Goal: Transaction & Acquisition: Obtain resource

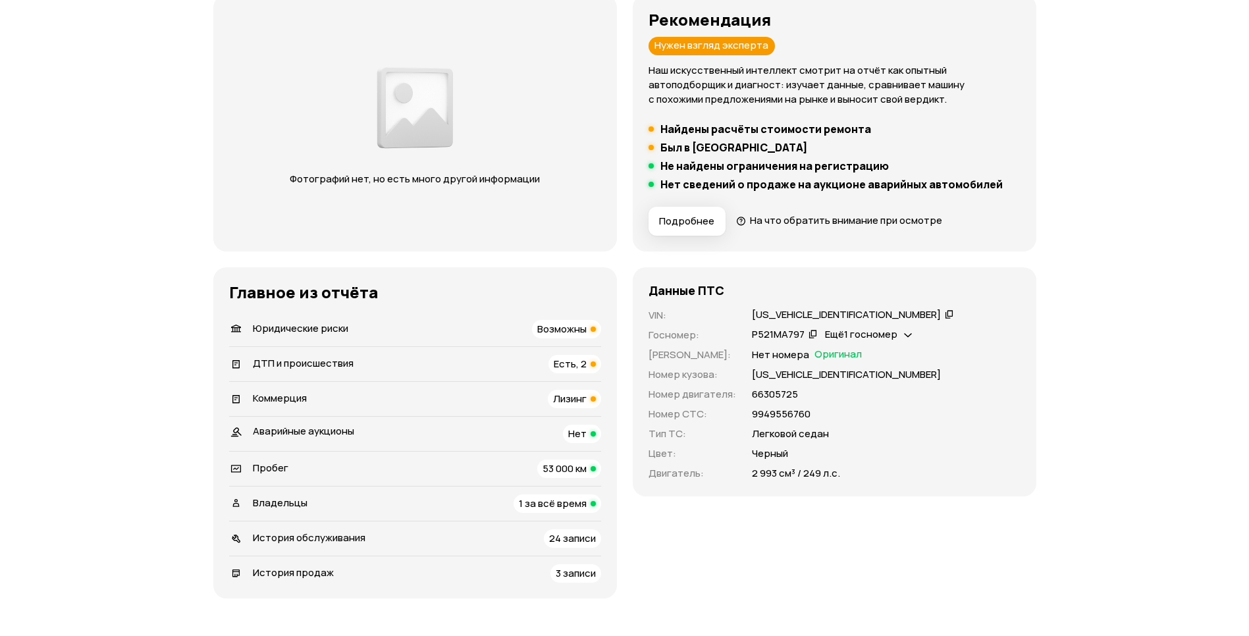
scroll to position [190, 0]
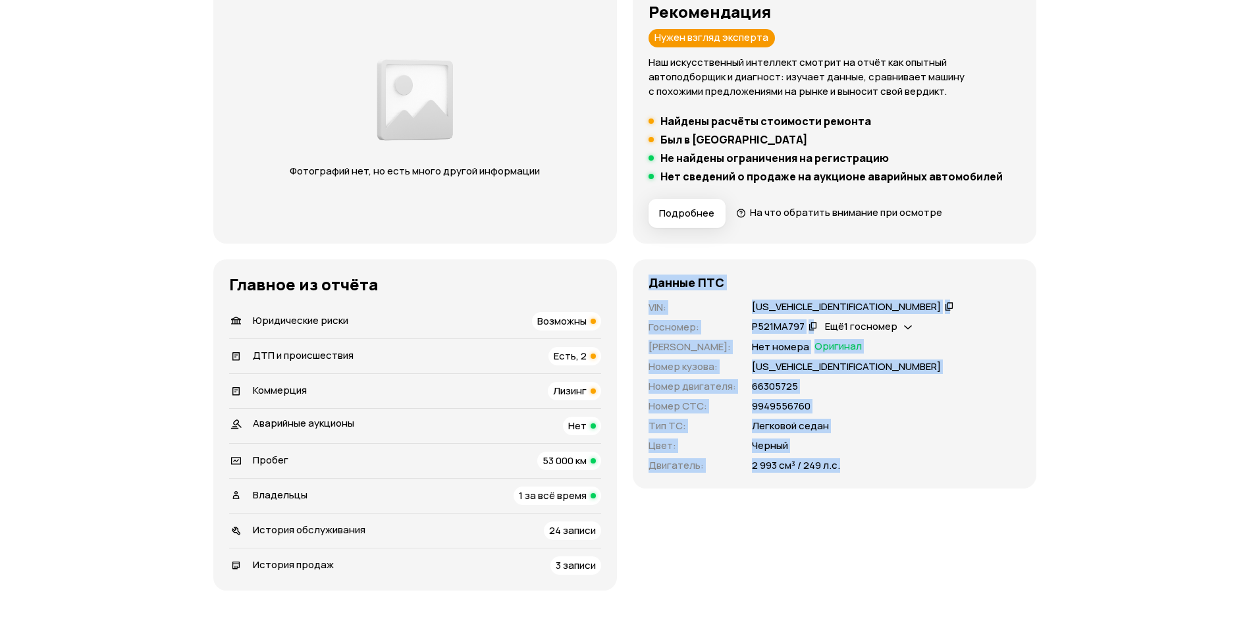
drag, startPoint x: 861, startPoint y: 477, endPoint x: 639, endPoint y: 272, distance: 301.5
click at [639, 272] on div "Данные ПТС VIN : [US_VEHICLE_IDENTIFICATION_NUMBER]   Госномер : Р521МА797   Ещ…" at bounding box center [835, 373] width 404 height 229
drag, startPoint x: 639, startPoint y: 272, endPoint x: 749, endPoint y: 281, distance: 109.6
click at [749, 281] on div "Данные ПТС" at bounding box center [835, 282] width 372 height 14
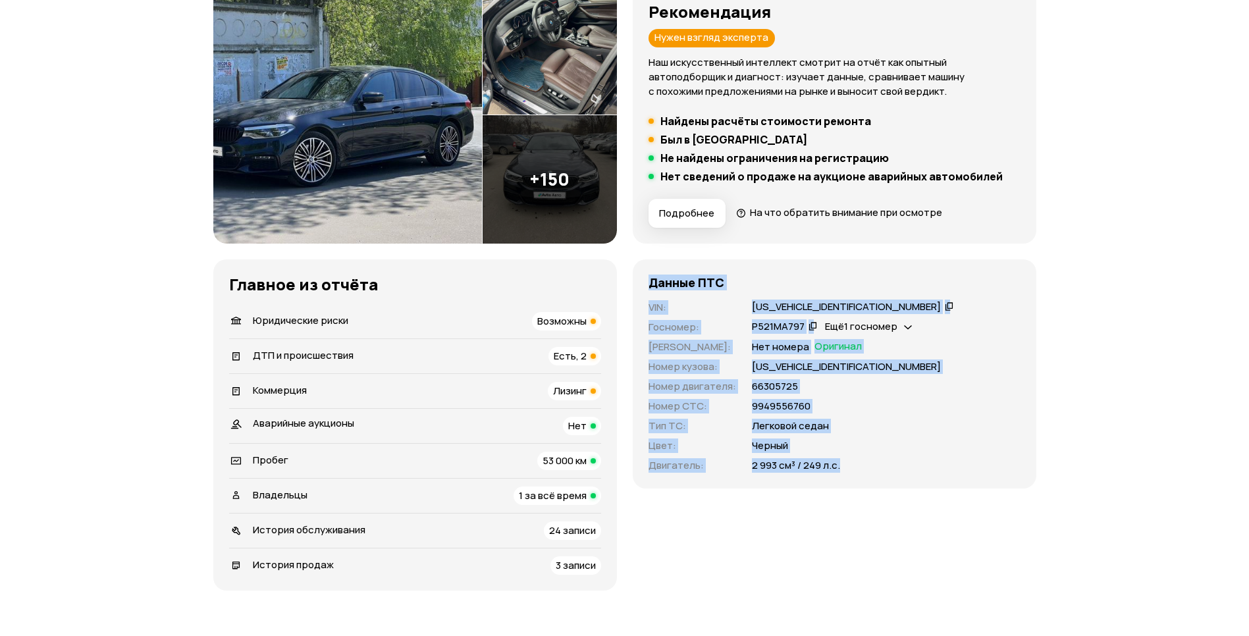
drag, startPoint x: 646, startPoint y: 281, endPoint x: 904, endPoint y: 462, distance: 315.7
click at [904, 462] on div "Данные ПТС VIN : [US_VEHICLE_IDENTIFICATION_NUMBER]   Госномер : Р521МА797   Ещ…" at bounding box center [835, 373] width 404 height 229
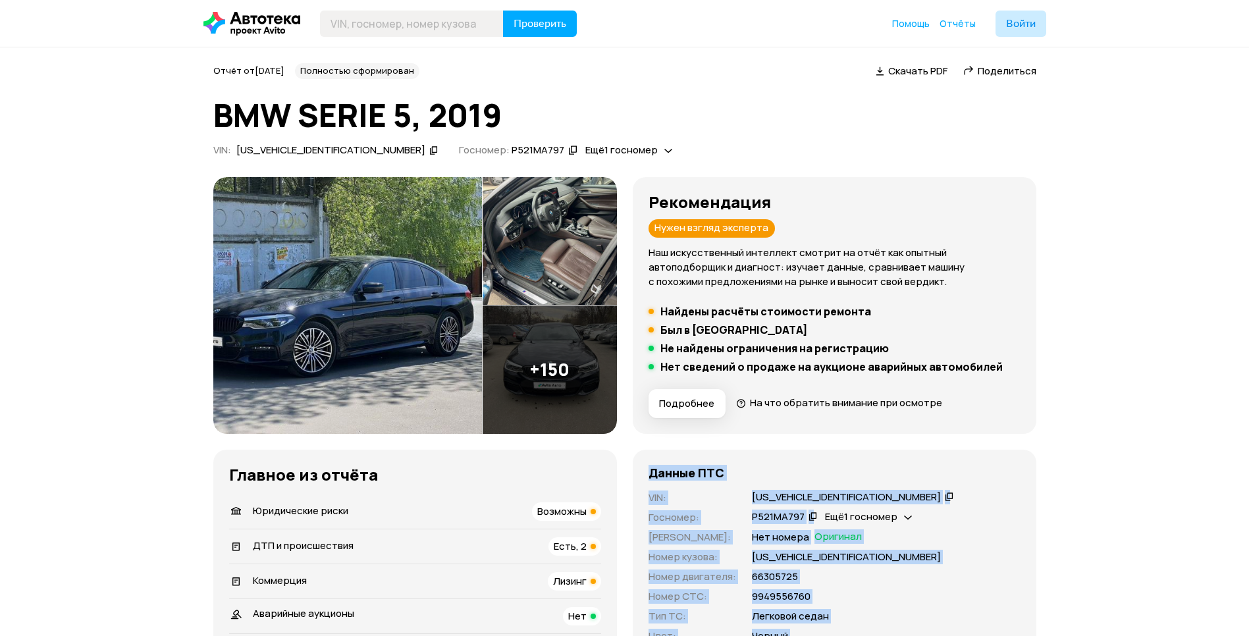
scroll to position [0, 0]
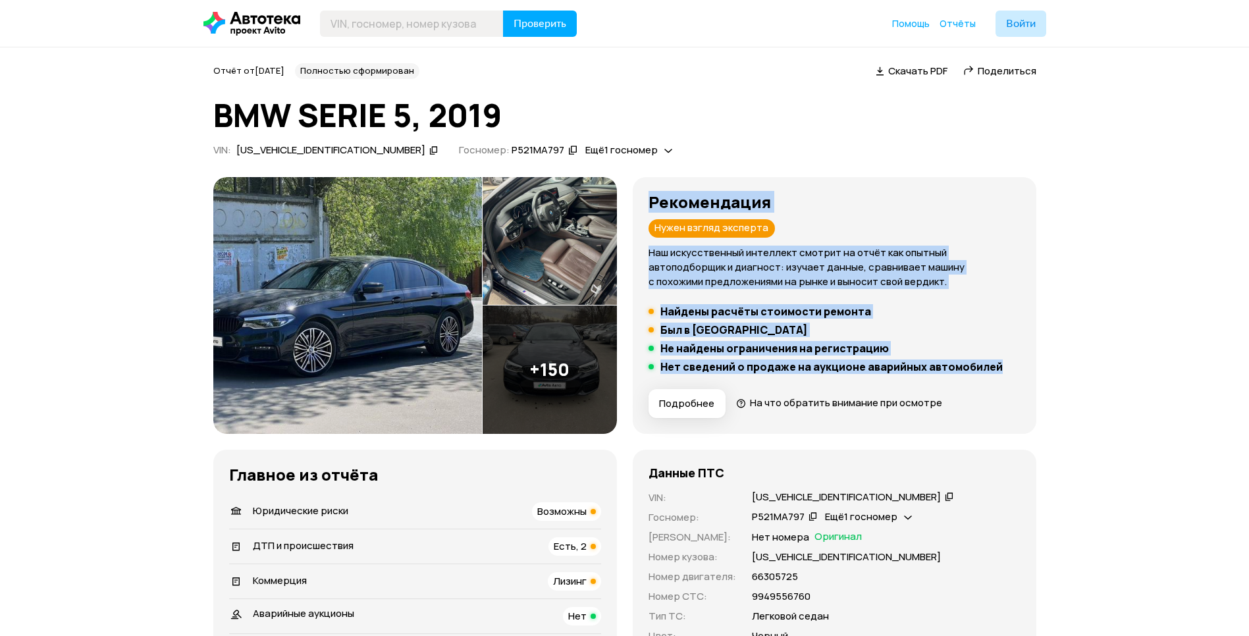
drag, startPoint x: 647, startPoint y: 196, endPoint x: 1015, endPoint y: 371, distance: 408.3
click at [1015, 371] on div "Рекомендация Нужен взгляд эксперта Наш искусственный интеллект смотрит на отчёт…" at bounding box center [835, 305] width 404 height 257
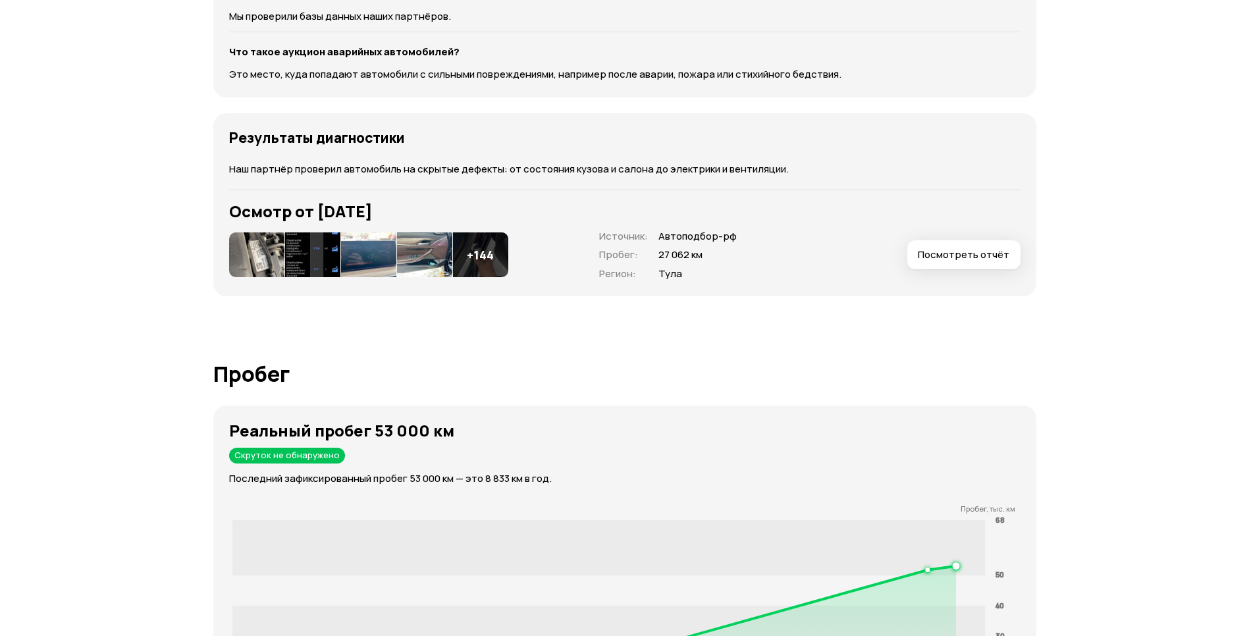
scroll to position [1813, 0]
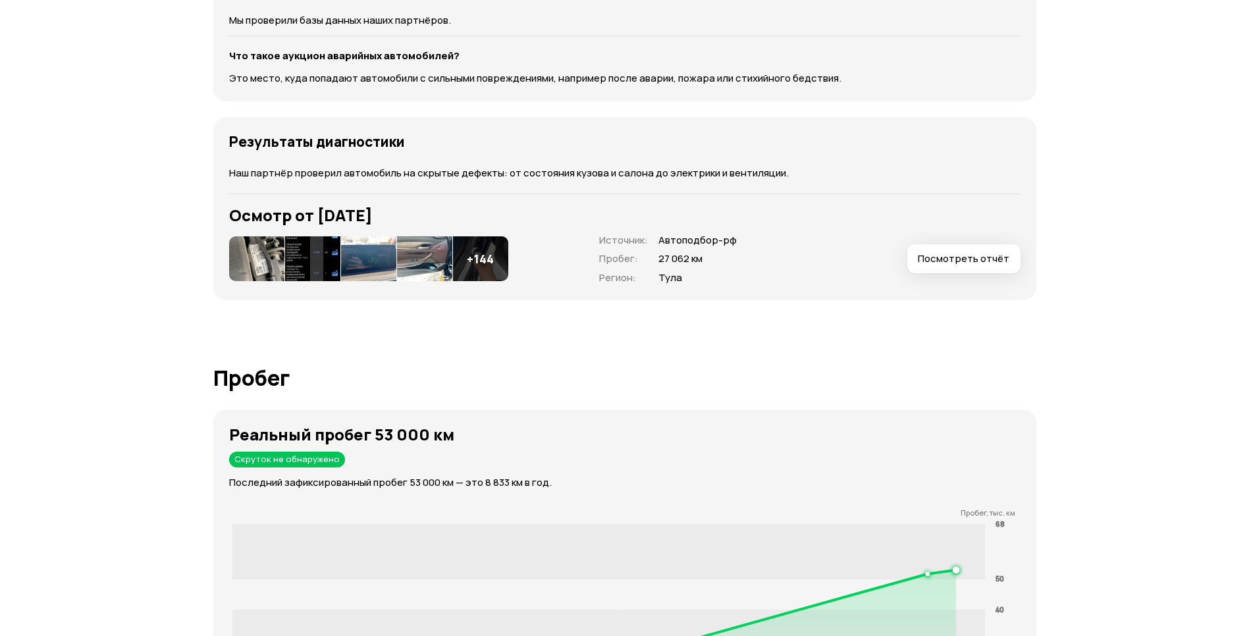
click at [965, 256] on span "Посмотреть отчёт" at bounding box center [964, 258] width 92 height 13
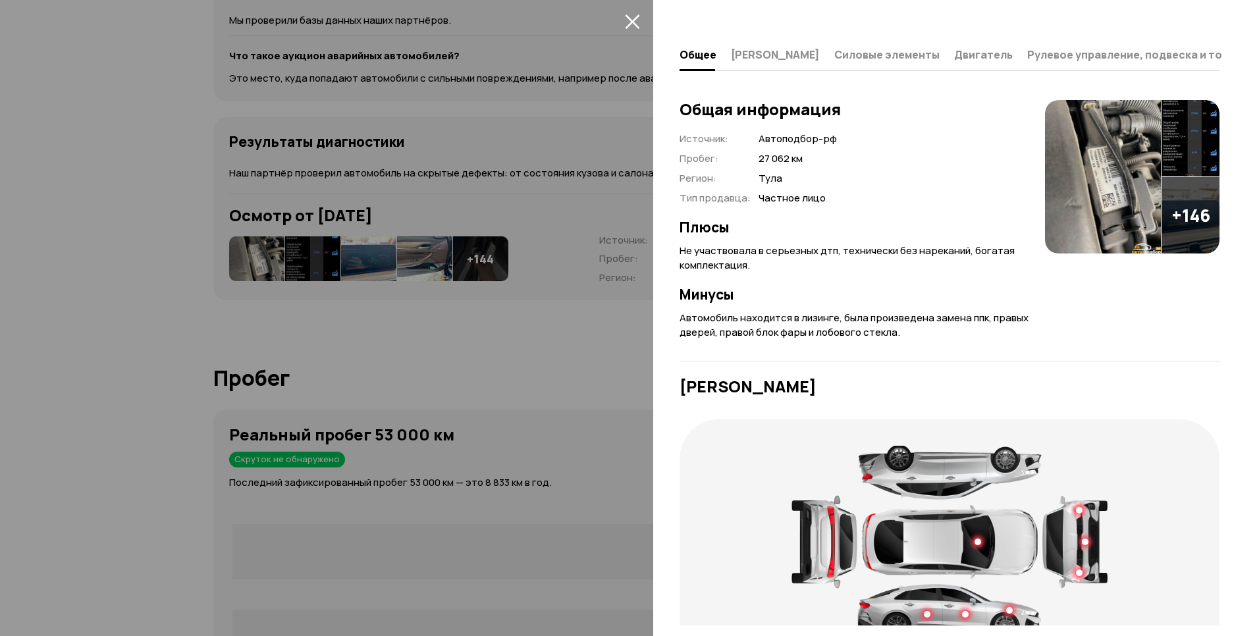
click at [1125, 165] on img at bounding box center [1103, 176] width 116 height 153
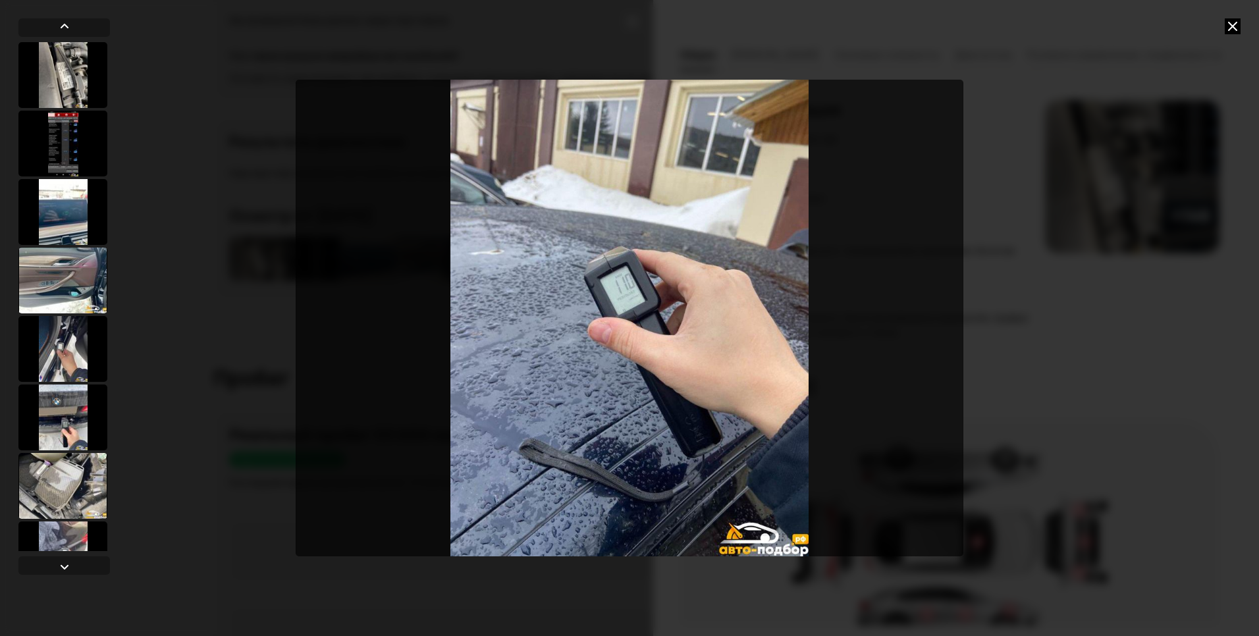
click at [1229, 28] on icon at bounding box center [1233, 26] width 16 height 16
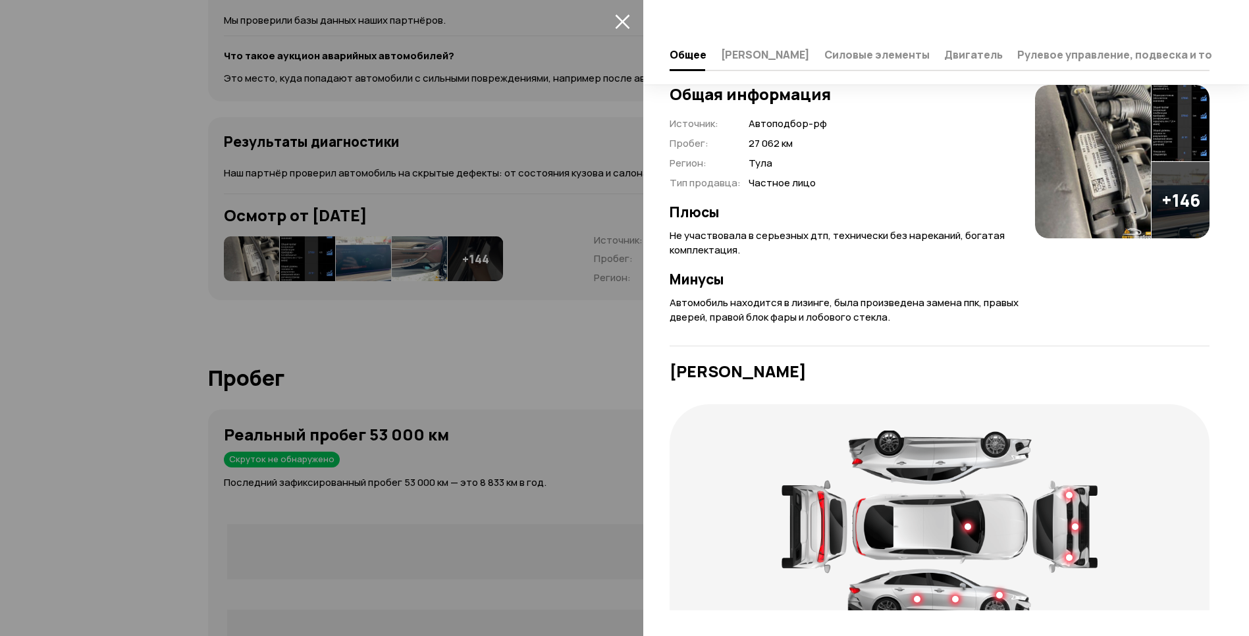
scroll to position [16, 0]
click at [536, 257] on div at bounding box center [624, 318] width 1249 height 636
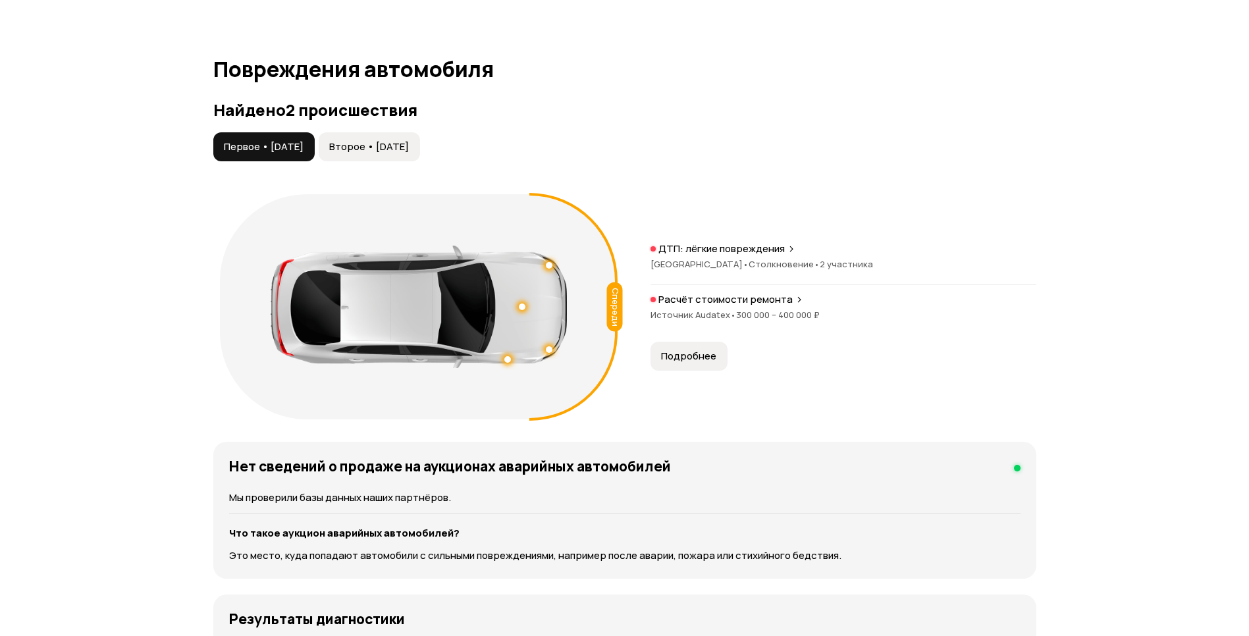
scroll to position [1335, 0]
